Goal: Information Seeking & Learning: Learn about a topic

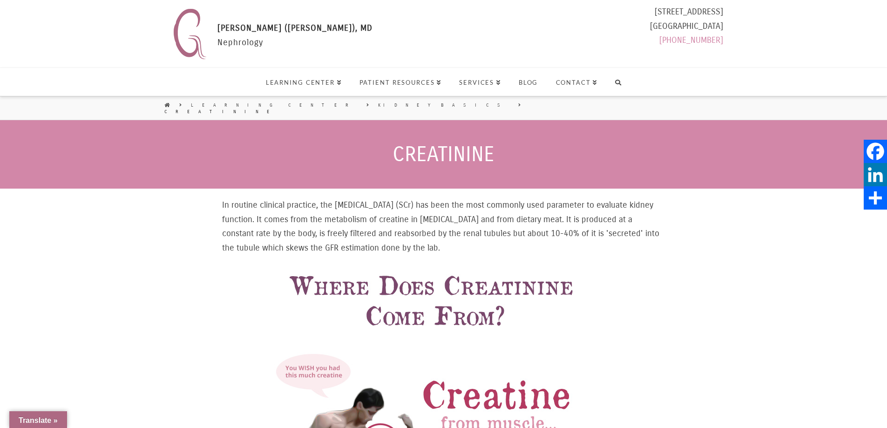
select select "Language Translate Widget"
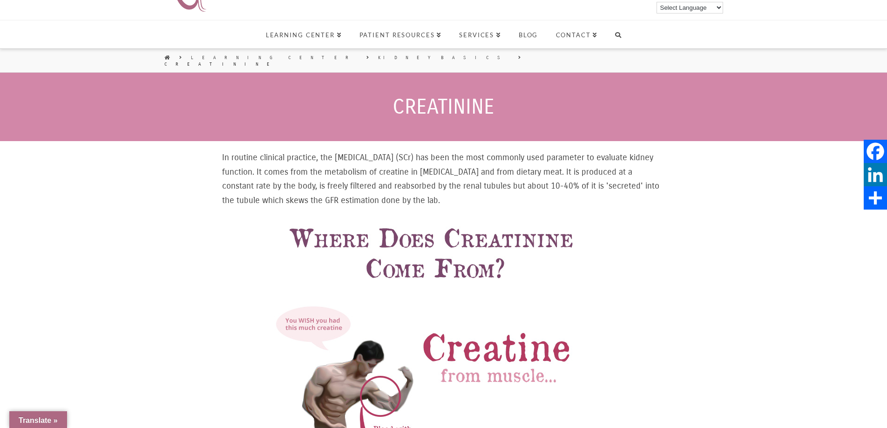
scroll to position [55, 0]
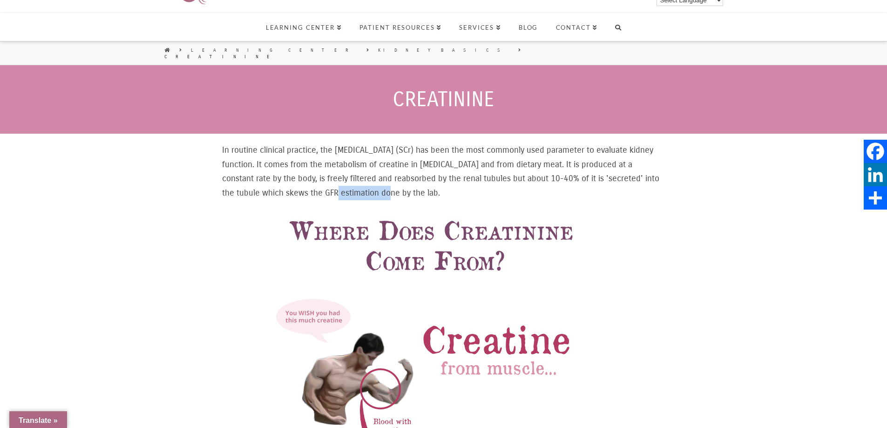
drag, startPoint x: 325, startPoint y: 184, endPoint x: 377, endPoint y: 186, distance: 52.2
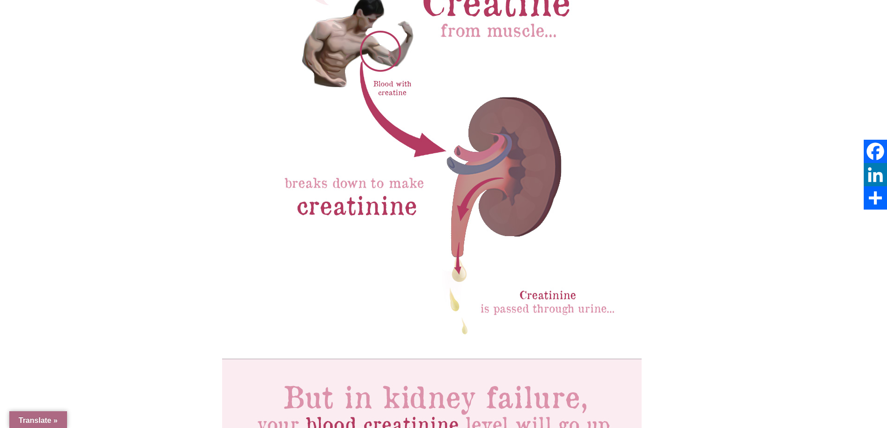
scroll to position [394, 0]
